Goal: Information Seeking & Learning: Learn about a topic

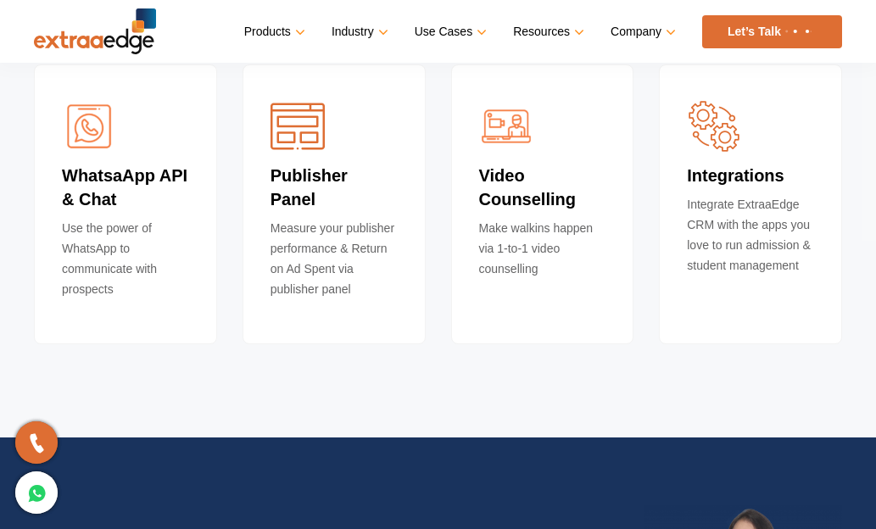
scroll to position [6865, 0]
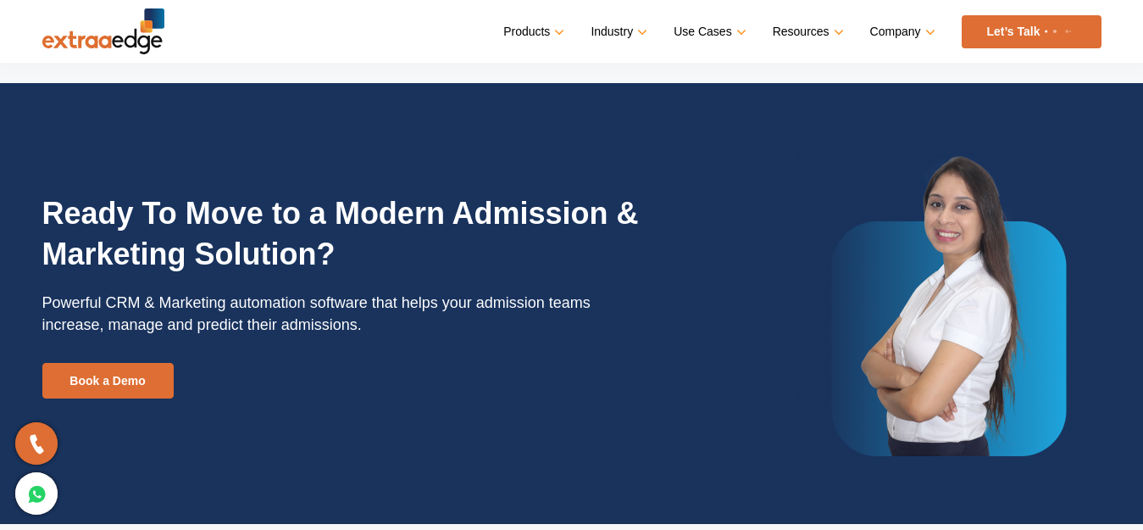
scroll to position [6781, 0]
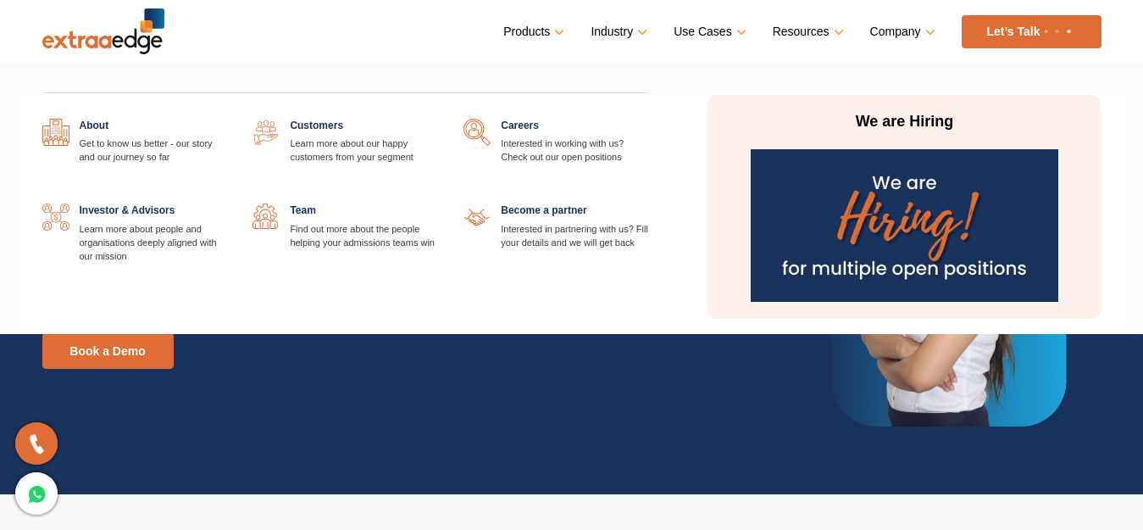
click at [227, 119] on link at bounding box center [227, 119] width 0 height 0
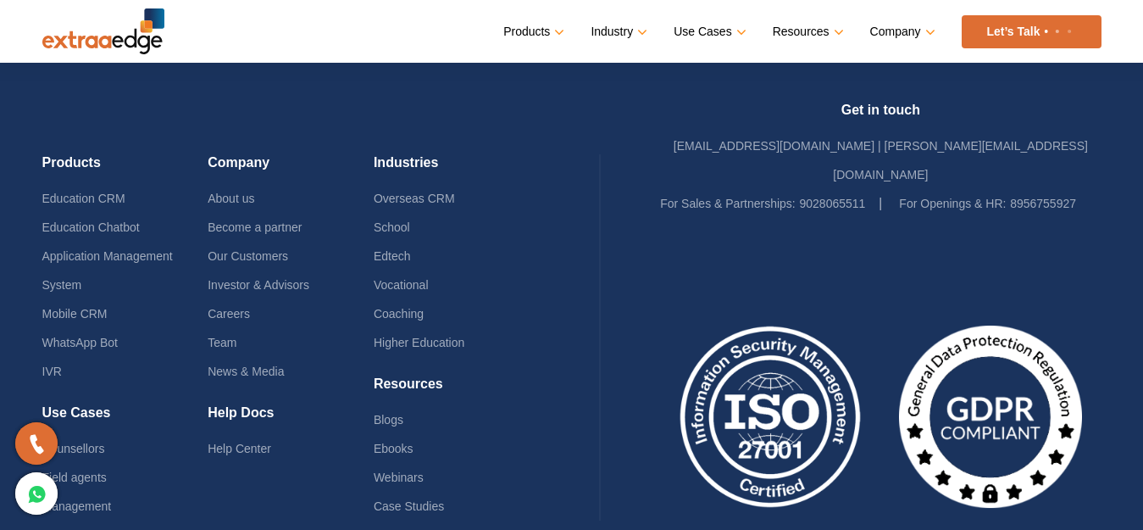
scroll to position [4119, 0]
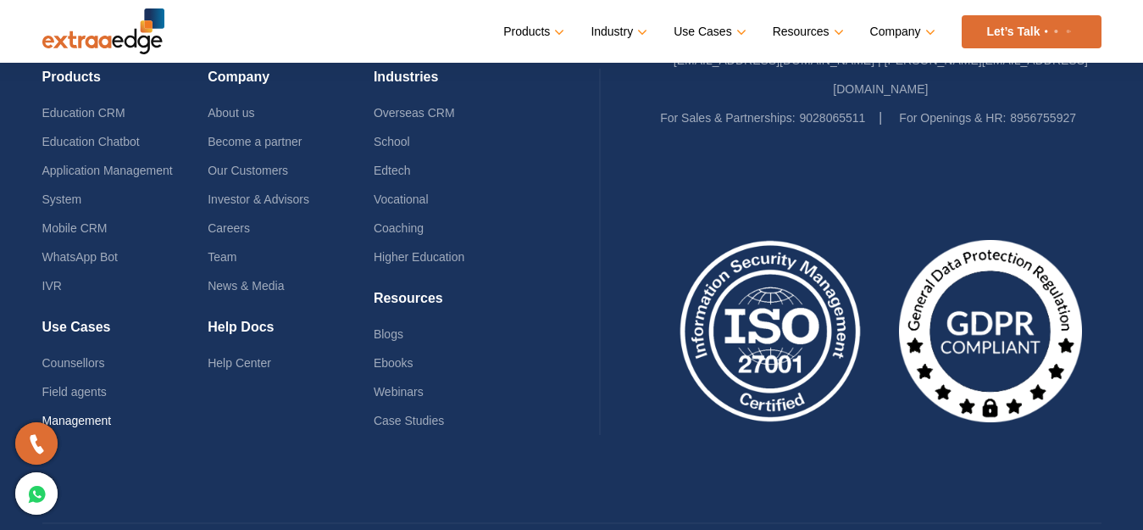
click at [108, 414] on link "Management" at bounding box center [77, 421] width 70 height 14
